Goal: Information Seeking & Learning: Learn about a topic

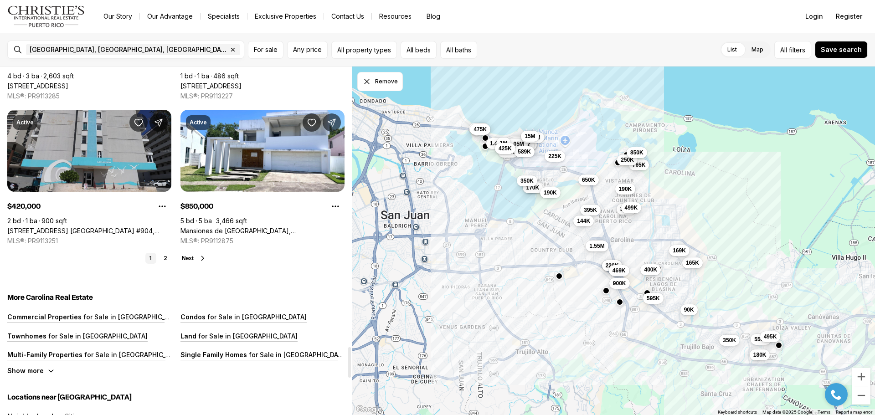
scroll to position [3325, 0]
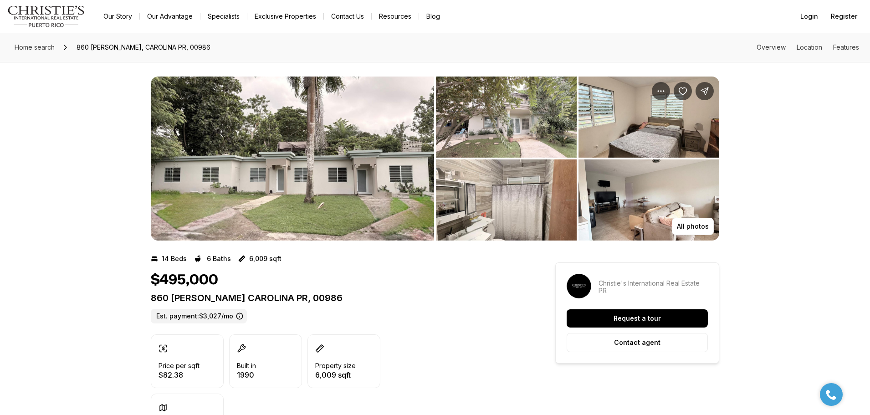
click at [384, 177] on img "View image gallery" at bounding box center [292, 159] width 283 height 164
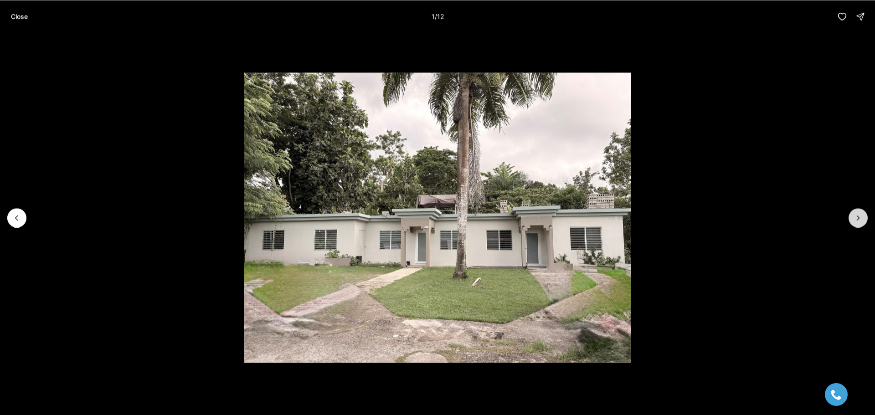
click at [860, 220] on icon "Next slide" at bounding box center [857, 217] width 9 height 9
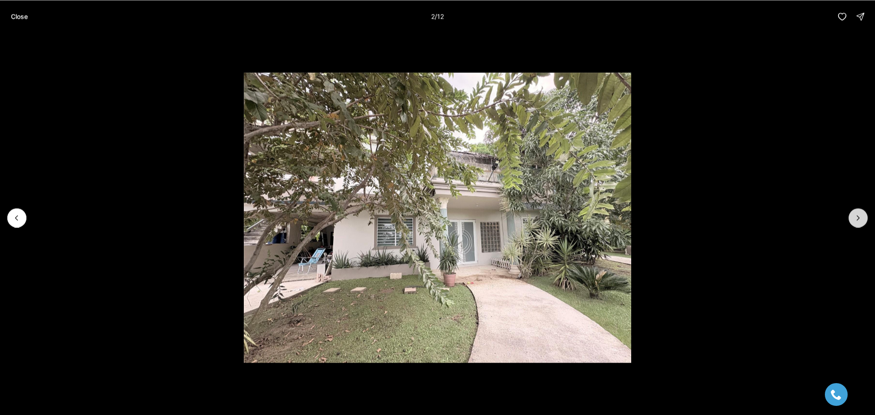
click at [860, 220] on icon "Next slide" at bounding box center [857, 217] width 9 height 9
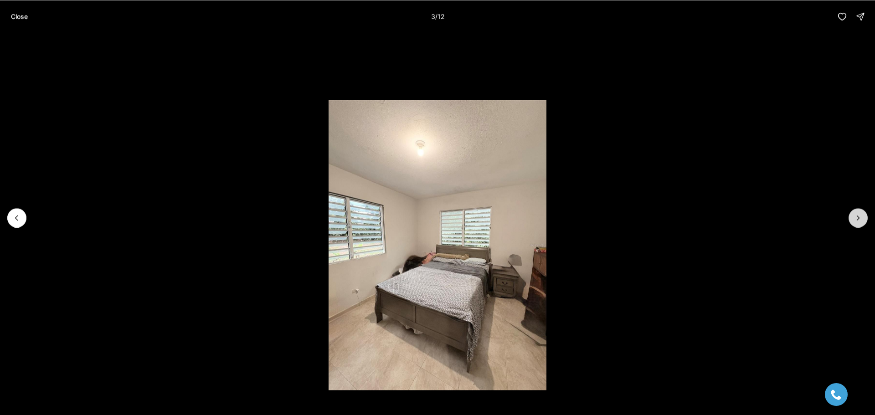
click at [860, 220] on icon "Next slide" at bounding box center [857, 217] width 9 height 9
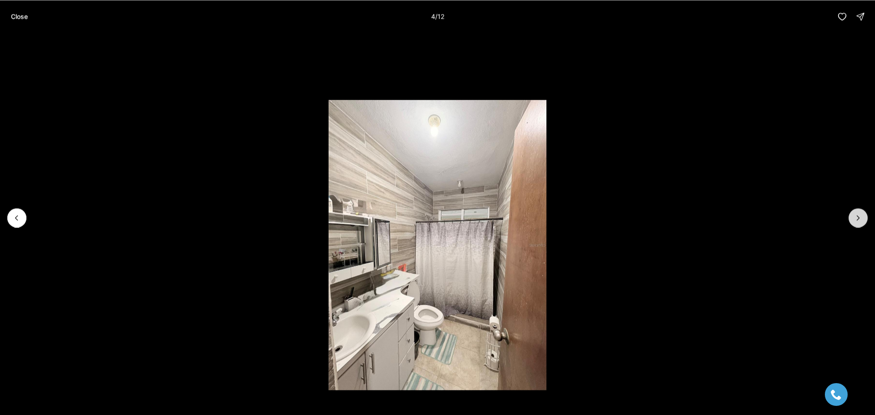
click at [860, 220] on icon "Next slide" at bounding box center [857, 217] width 9 height 9
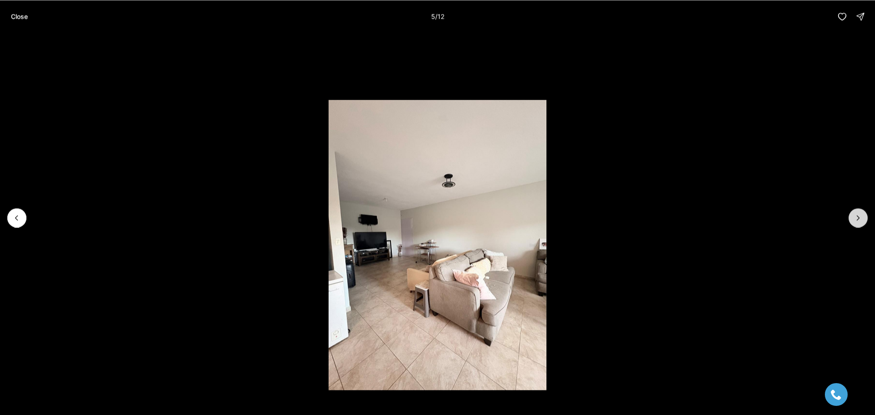
click at [860, 220] on icon "Next slide" at bounding box center [857, 217] width 9 height 9
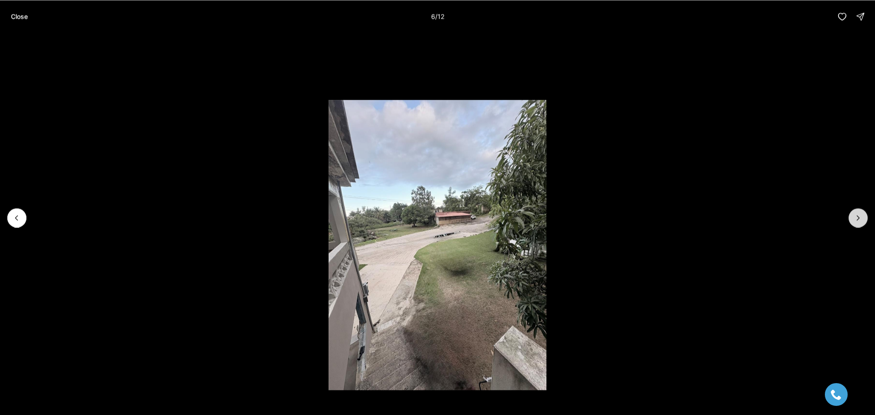
click at [860, 220] on icon "Next slide" at bounding box center [857, 217] width 9 height 9
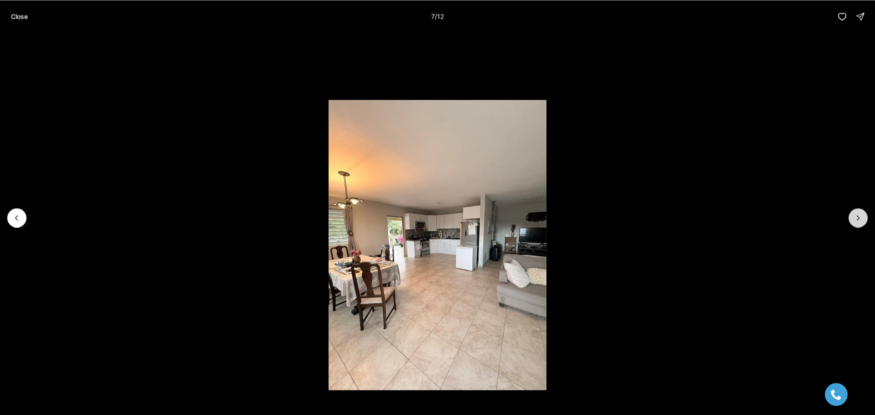
click at [860, 220] on icon "Next slide" at bounding box center [857, 217] width 9 height 9
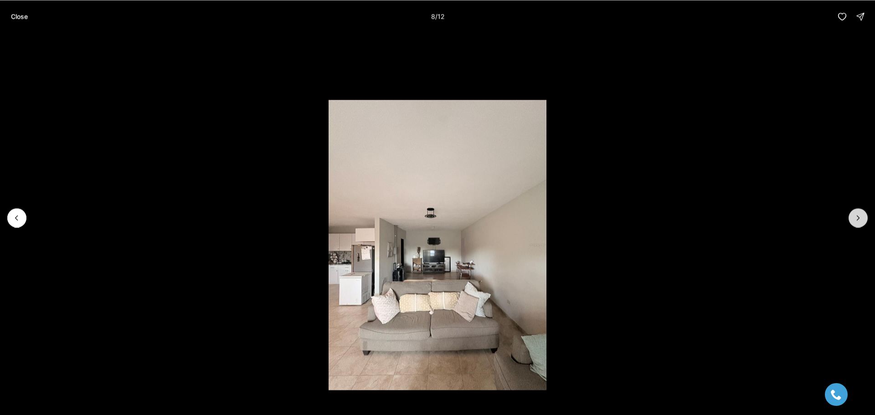
click at [860, 220] on icon "Next slide" at bounding box center [857, 217] width 9 height 9
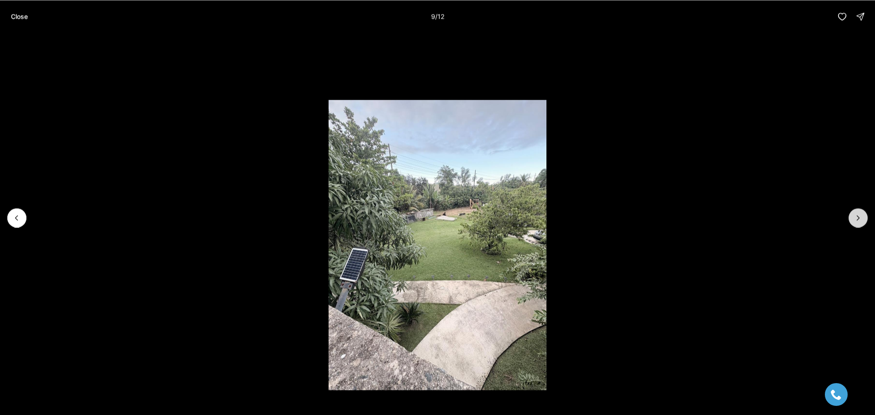
click at [860, 220] on icon "Next slide" at bounding box center [857, 217] width 9 height 9
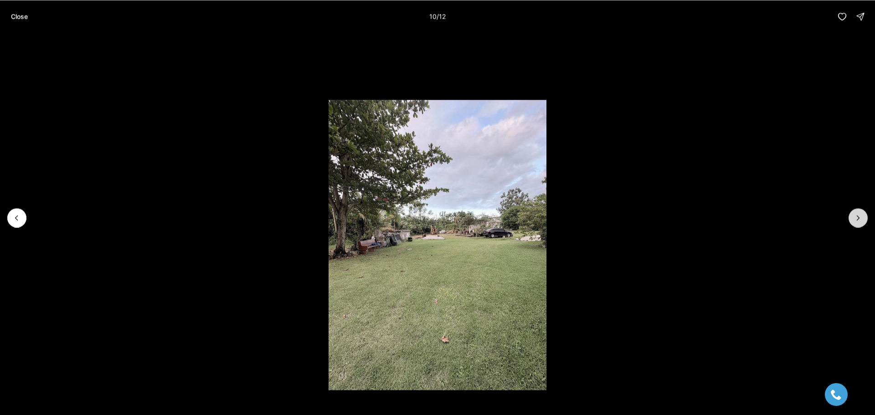
click at [860, 220] on icon "Next slide" at bounding box center [857, 217] width 9 height 9
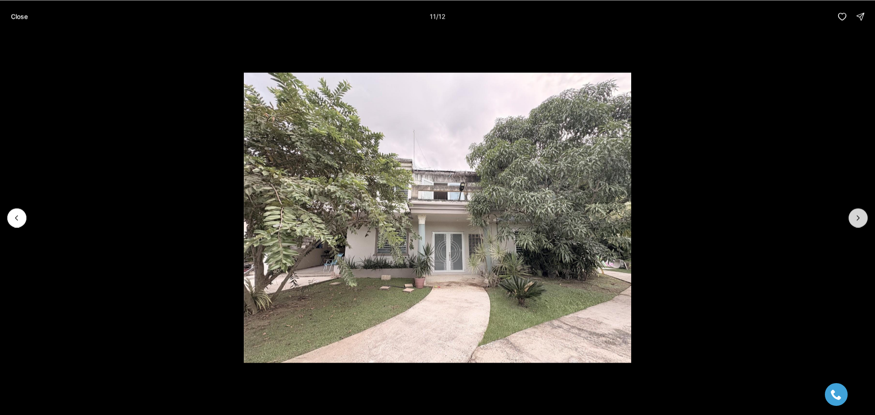
click at [860, 220] on icon "Next slide" at bounding box center [857, 217] width 9 height 9
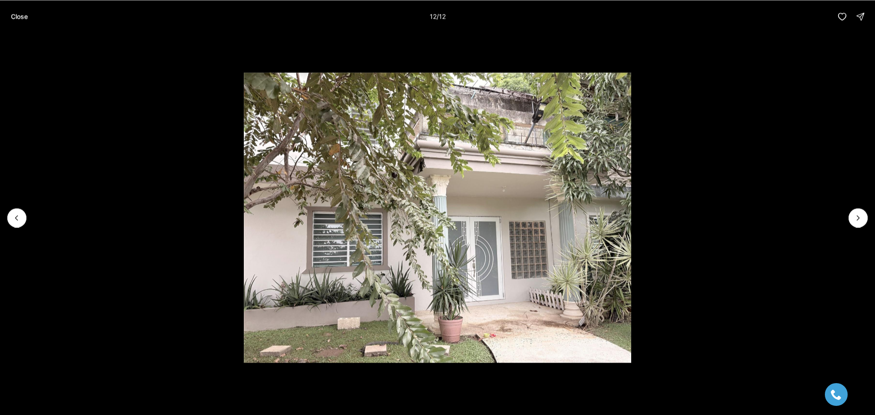
click at [860, 221] on div at bounding box center [857, 217] width 19 height 19
click at [863, 221] on div at bounding box center [857, 217] width 19 height 19
click at [860, 220] on div at bounding box center [857, 217] width 19 height 19
